Goal: Transaction & Acquisition: Purchase product/service

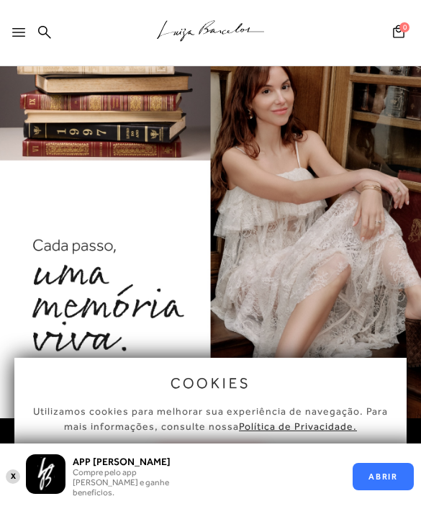
click at [20, 508] on div "X APP [PERSON_NAME] Compre pelo app [PERSON_NAME] e ganhe benefícios. ABRIR" at bounding box center [210, 477] width 421 height 66
click at [14, 485] on button "X" at bounding box center [13, 476] width 14 height 17
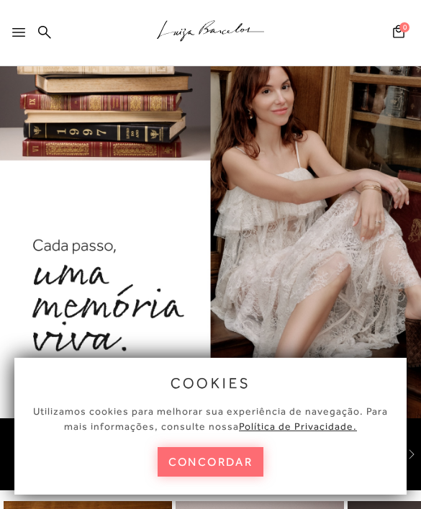
click at [207, 477] on button "concordar" at bounding box center [211, 462] width 107 height 30
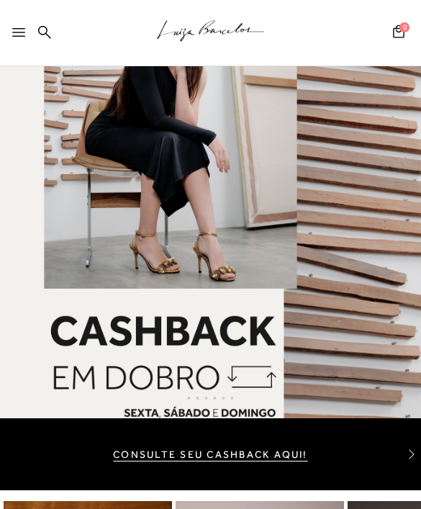
click at [29, 32] on div at bounding box center [21, 37] width 19 height 22
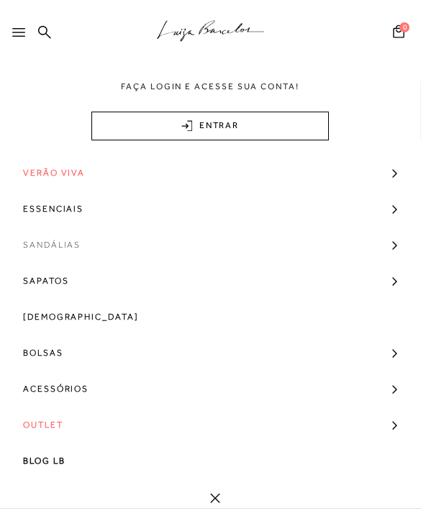
click at [415, 234] on link "Sandálias" at bounding box center [210, 245] width 421 height 36
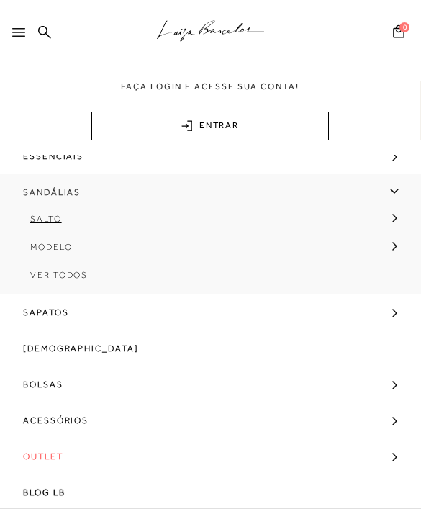
scroll to position [55, 0]
click at [393, 310] on link "Sapatos" at bounding box center [210, 312] width 421 height 36
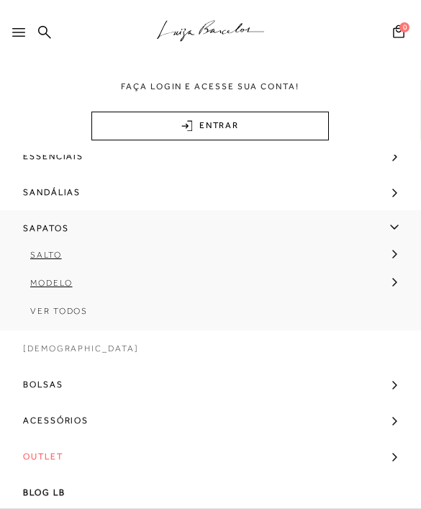
click at [397, 348] on link "[DEMOGRAPHIC_DATA]" at bounding box center [210, 348] width 421 height 36
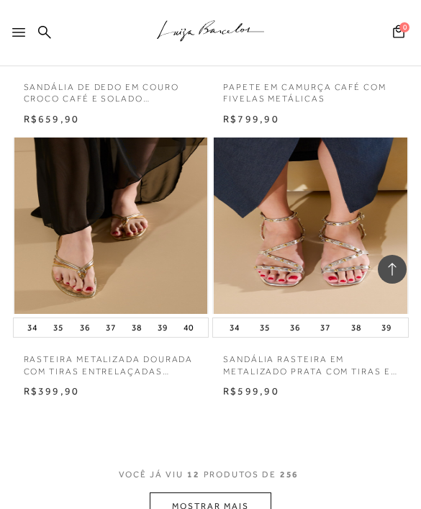
scroll to position [1445, 0]
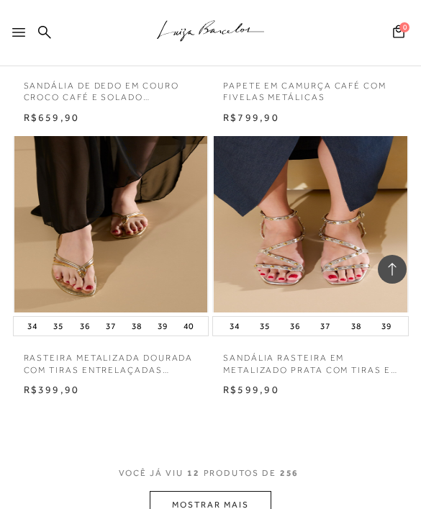
click at [239, 491] on button "MOSTRAR MAIS" at bounding box center [210, 505] width 121 height 28
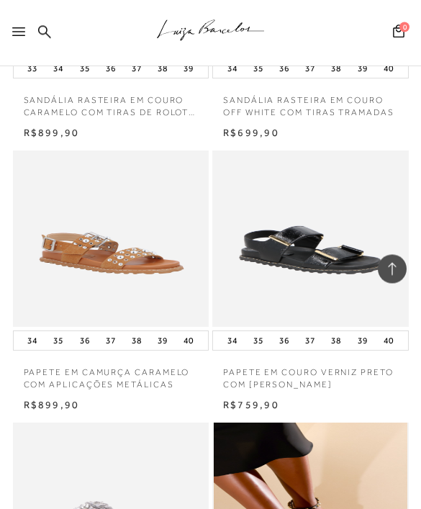
scroll to position [1975, 0]
click at [12, 36] on icon at bounding box center [18, 32] width 13 height 9
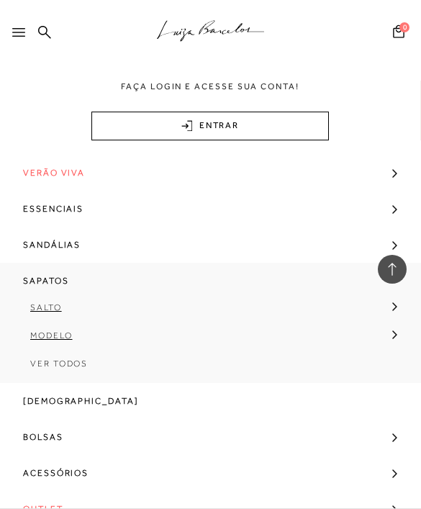
click at [19, 32] on icon at bounding box center [18, 32] width 13 height 9
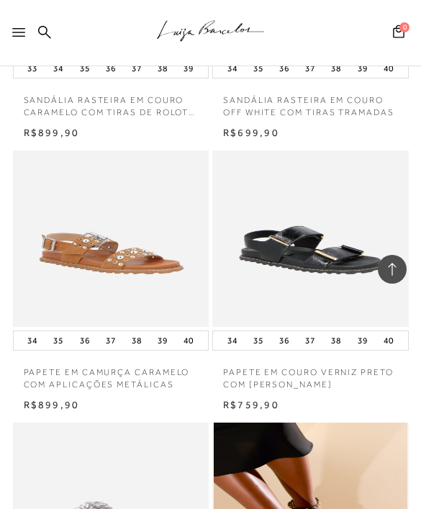
click at [22, 39] on div at bounding box center [21, 37] width 19 height 22
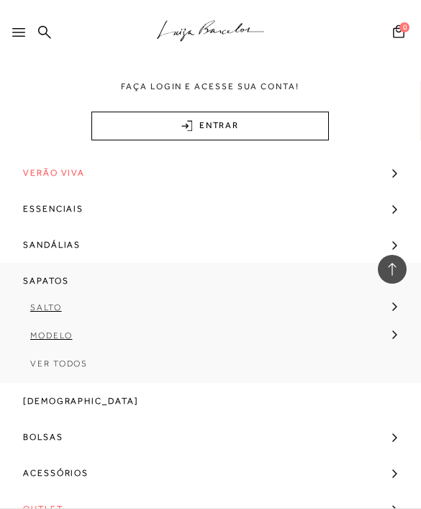
scroll to position [0, 0]
click at [156, 231] on link "Sandálias" at bounding box center [210, 245] width 421 height 36
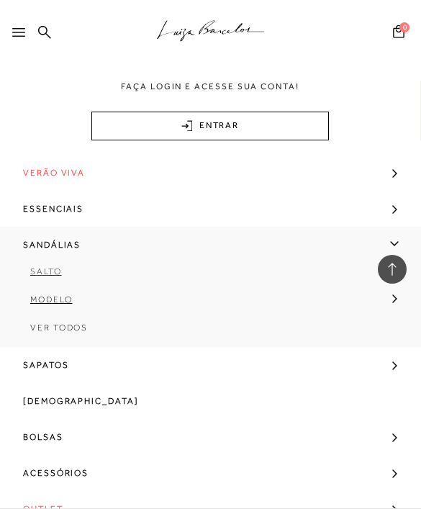
click at [43, 273] on span "Salto" at bounding box center [46, 271] width 32 height 10
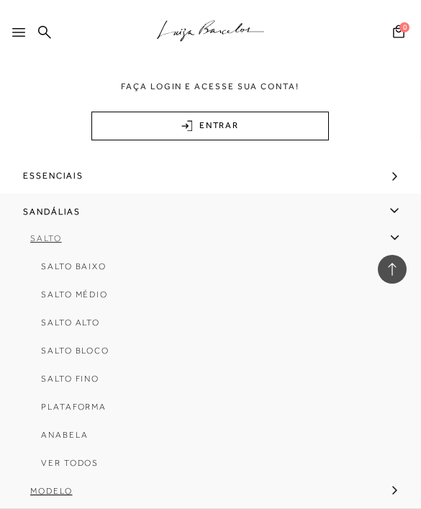
scroll to position [37, 0]
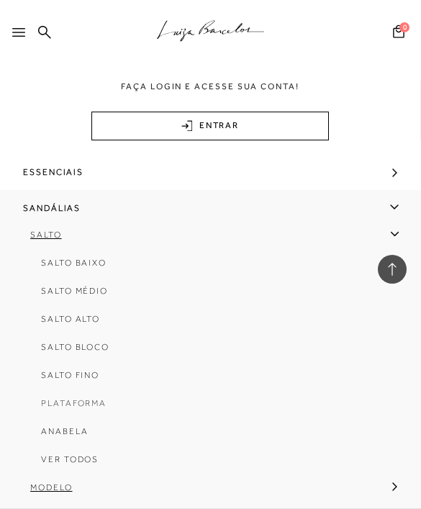
click at [73, 408] on span "Plataforma" at bounding box center [74, 403] width 66 height 10
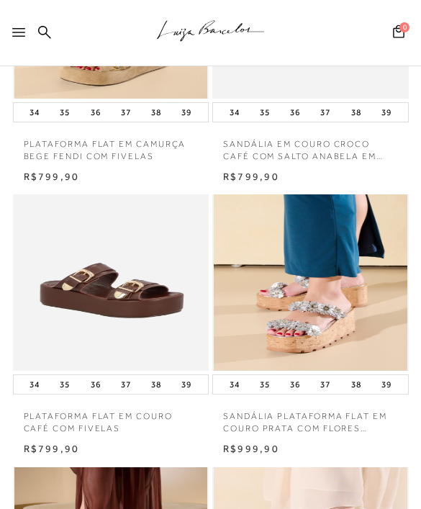
scroll to position [869, 0]
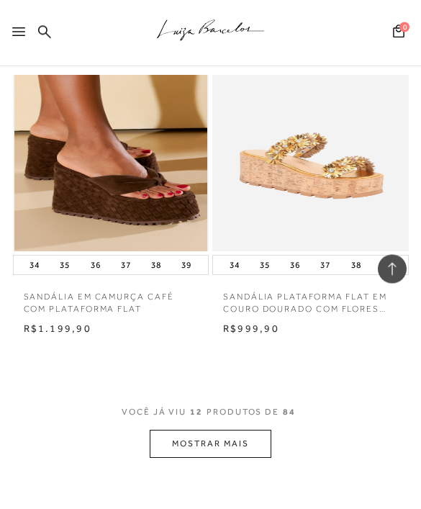
click at [251, 431] on button "MOSTRAR MAIS" at bounding box center [210, 445] width 121 height 28
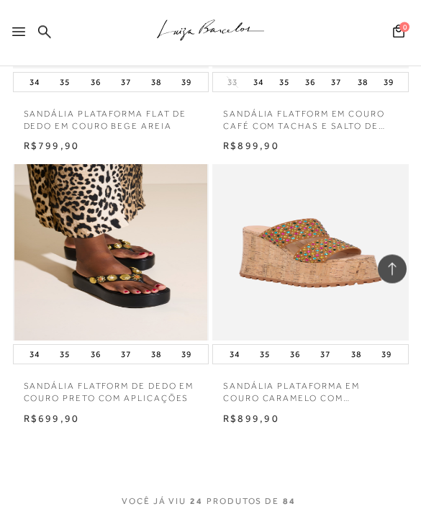
scroll to position [3051, 0]
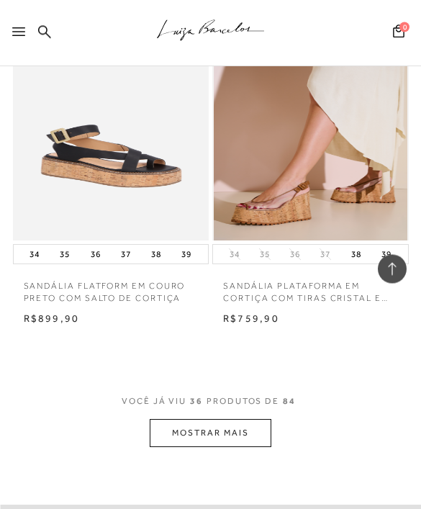
scroll to position [4785, 0]
click at [239, 419] on button "MOSTRAR MAIS" at bounding box center [210, 433] width 121 height 28
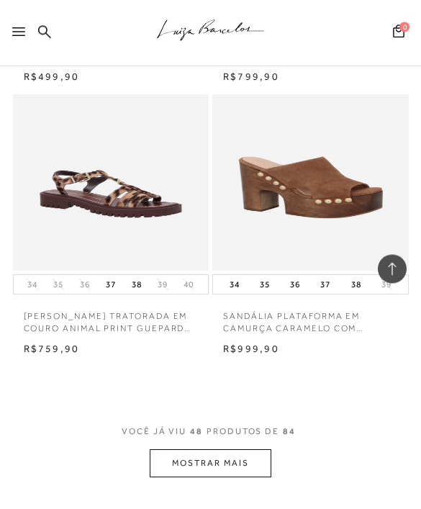
scroll to position [6388, 0]
click at [212, 449] on button "MOSTRAR MAIS" at bounding box center [210, 463] width 121 height 28
click at [202, 449] on button "MOSTRAR MAIS" at bounding box center [210, 463] width 121 height 28
